Goal: Check status: Check status

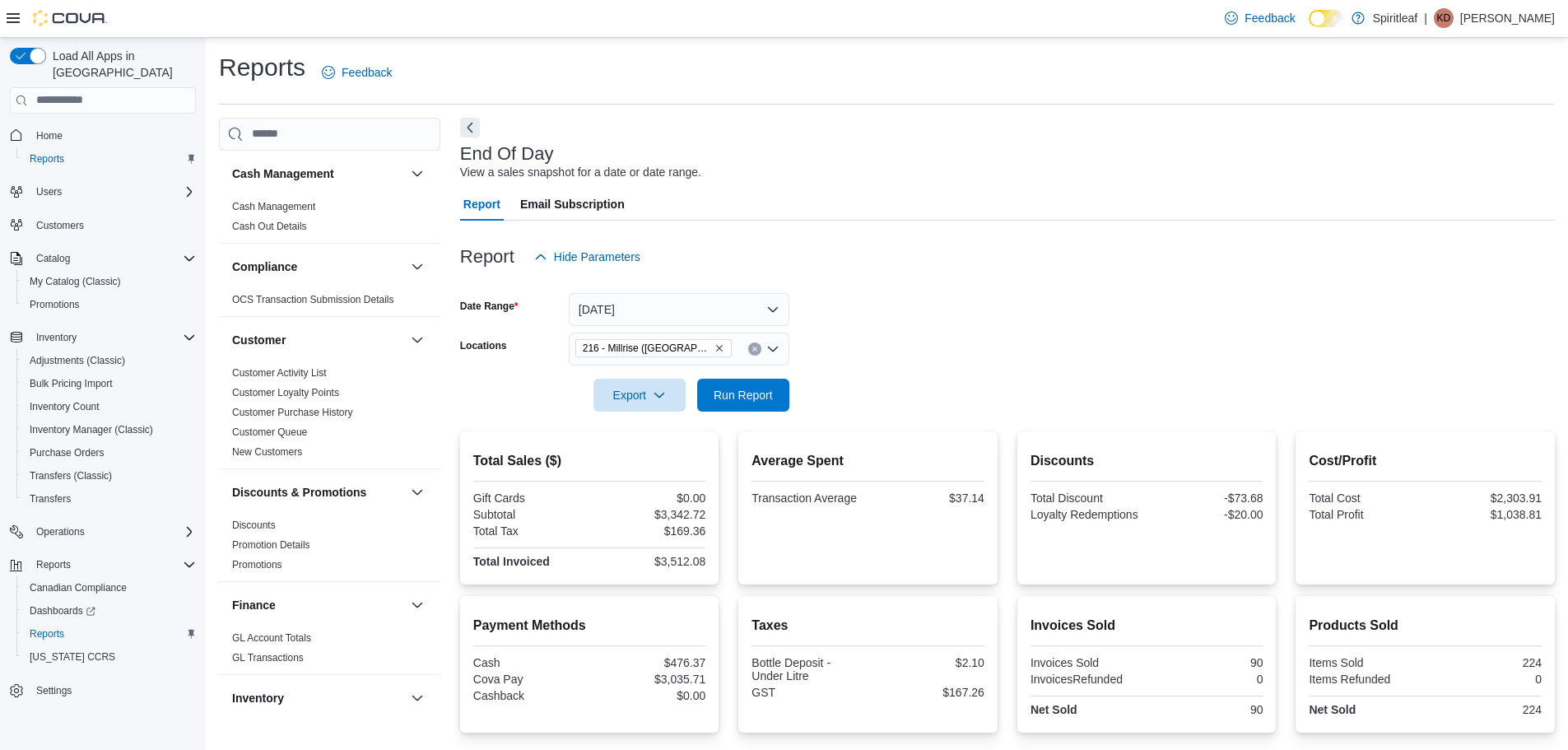
scroll to position [823, 0]
